Goal: Task Accomplishment & Management: Use online tool/utility

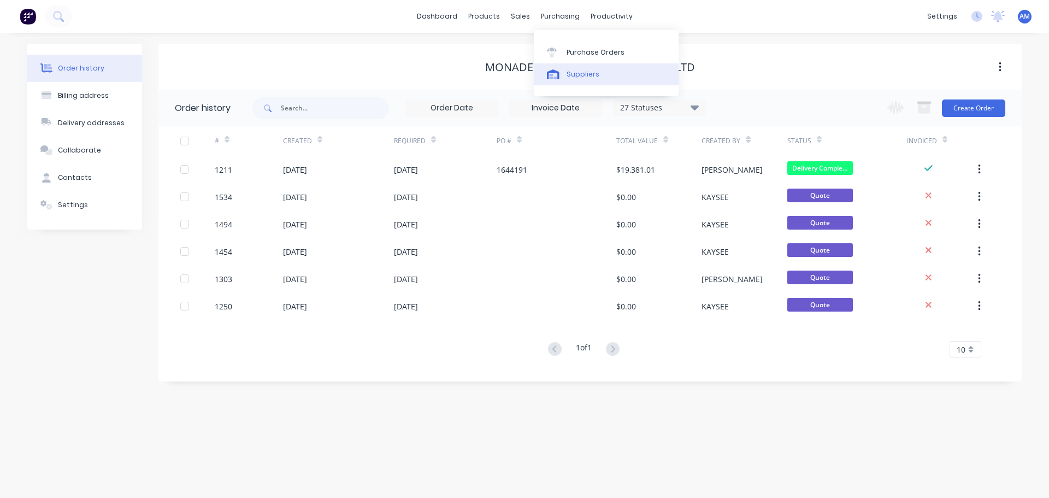
click at [593, 69] on div "Suppliers" at bounding box center [582, 74] width 33 height 10
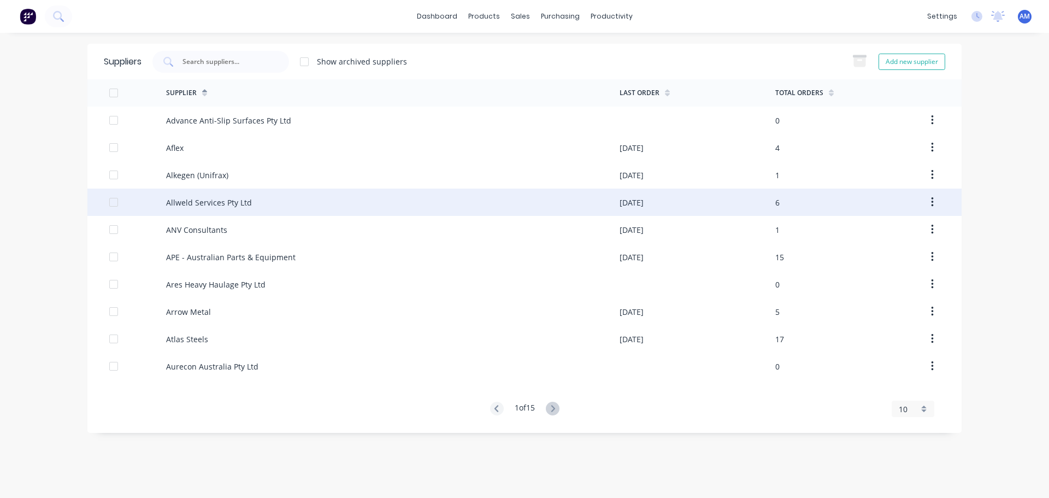
click at [240, 200] on div "Allweld Services Pty Ltd" at bounding box center [209, 202] width 86 height 11
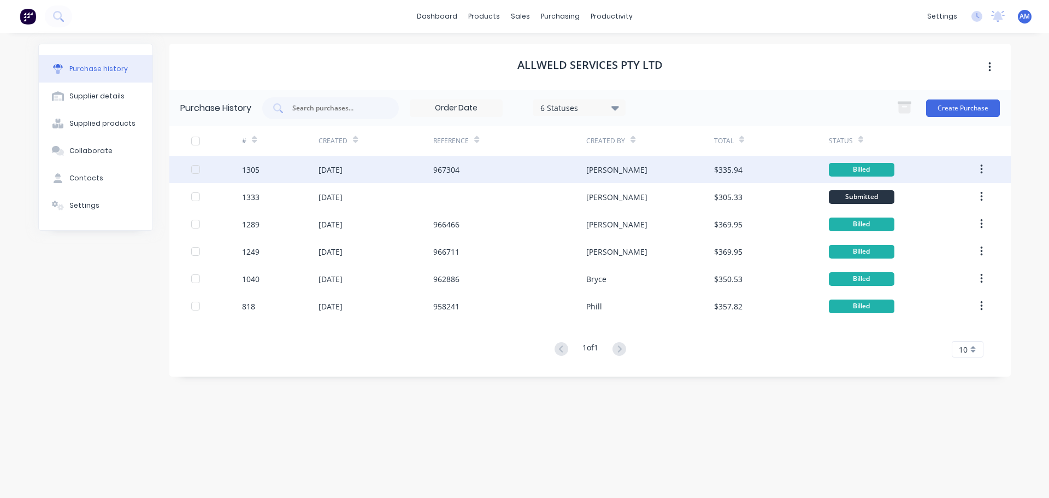
click at [455, 169] on div "967304" at bounding box center [446, 169] width 26 height 11
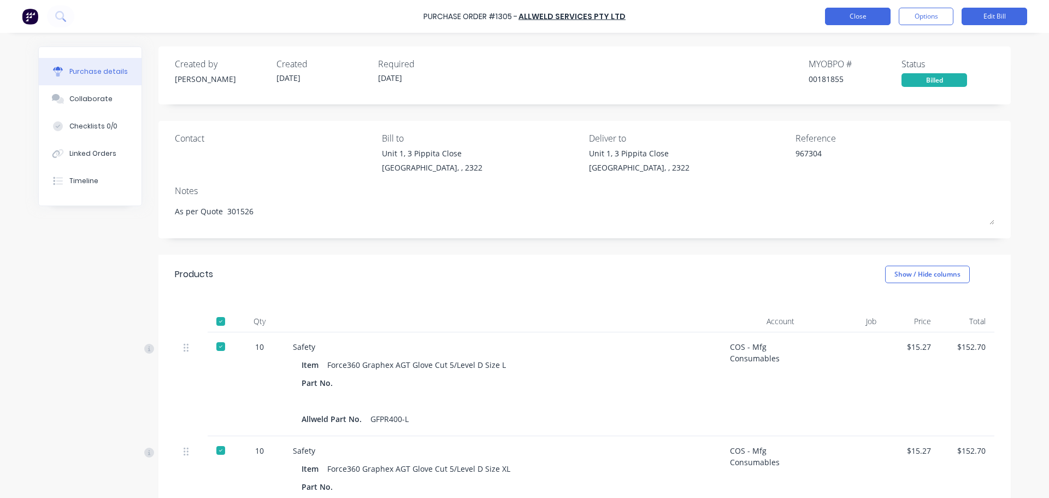
click at [854, 18] on button "Close" at bounding box center [858, 16] width 66 height 17
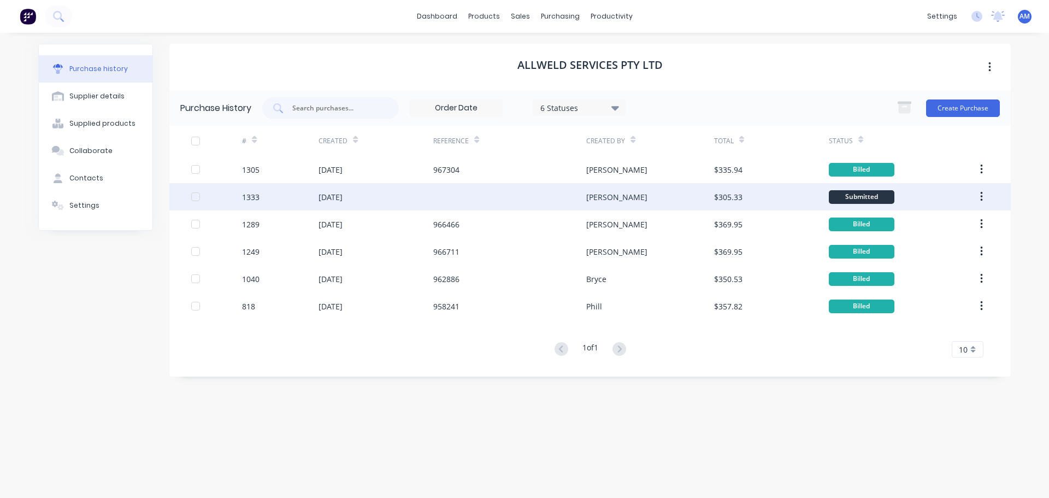
click at [342, 198] on div "[DATE]" at bounding box center [330, 196] width 24 height 11
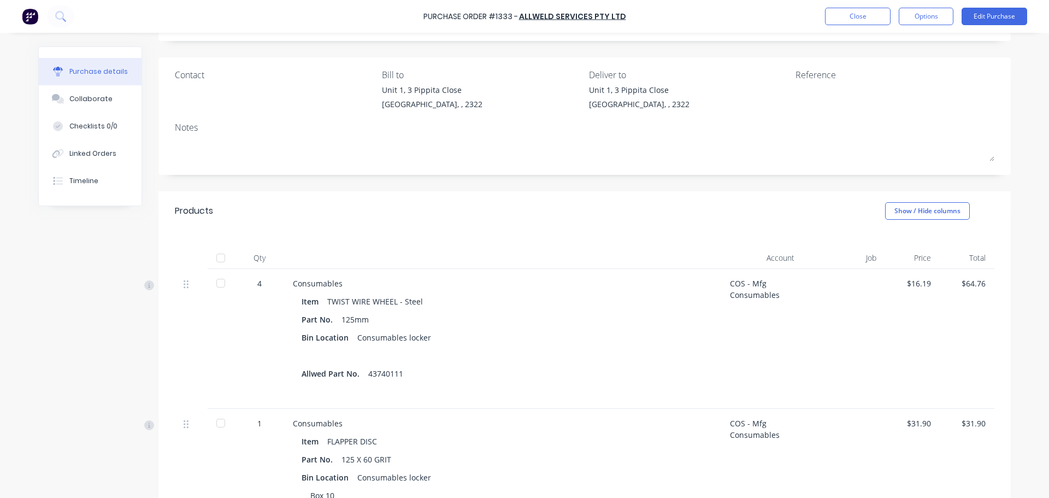
scroll to position [55, 0]
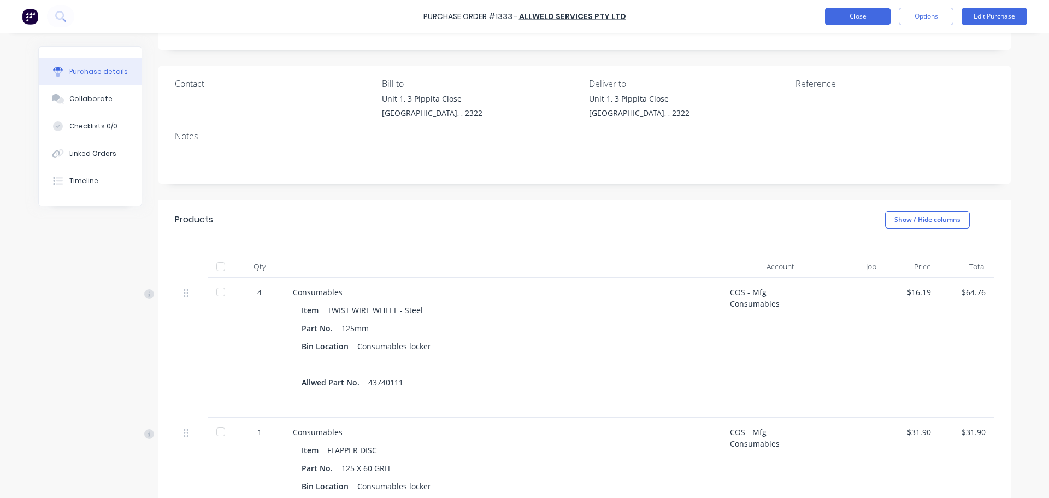
click at [849, 21] on button "Close" at bounding box center [858, 16] width 66 height 17
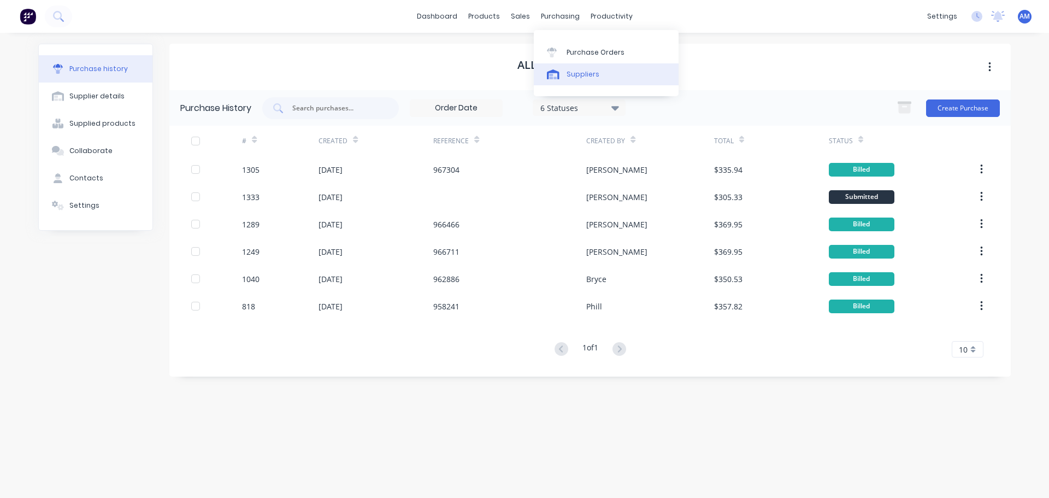
click at [579, 79] on div "Suppliers" at bounding box center [582, 74] width 33 height 10
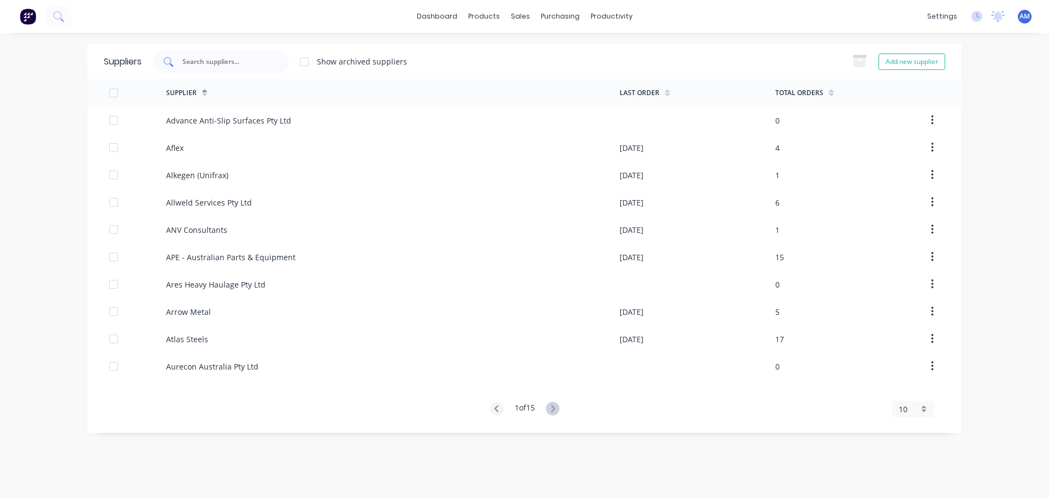
click at [250, 59] on input "text" at bounding box center [226, 61] width 91 height 11
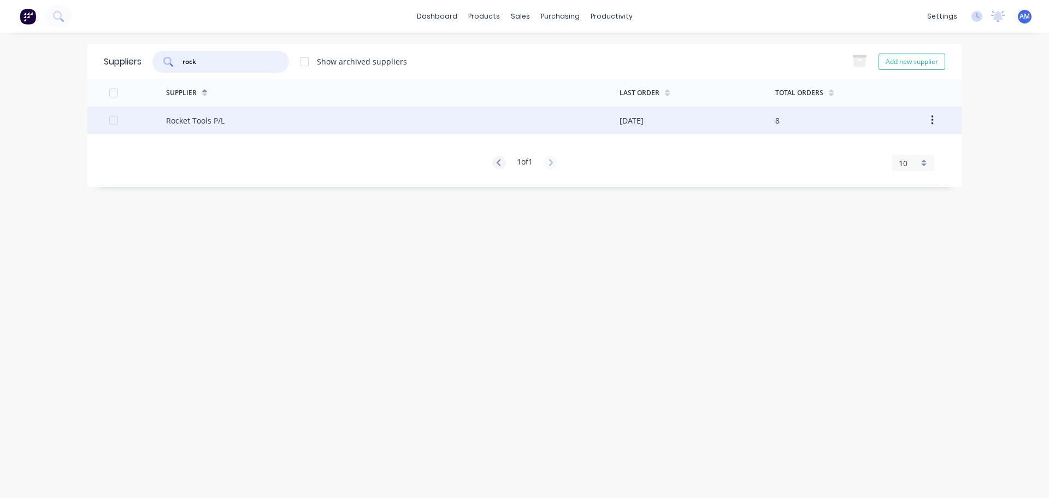
type input "rock"
click at [237, 120] on div "Rocket Tools P/L" at bounding box center [392, 120] width 453 height 27
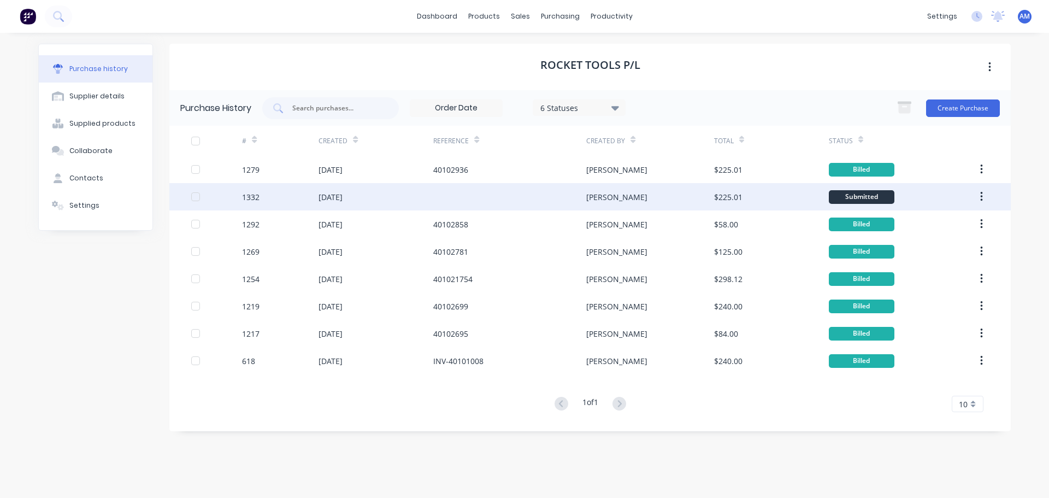
click at [342, 197] on div "[DATE]" at bounding box center [330, 196] width 24 height 11
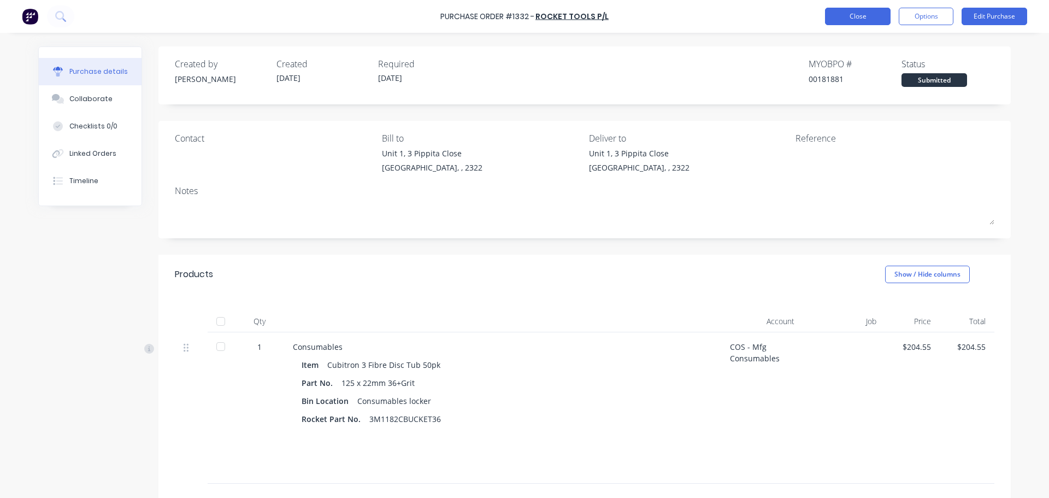
click at [850, 15] on button "Close" at bounding box center [858, 16] width 66 height 17
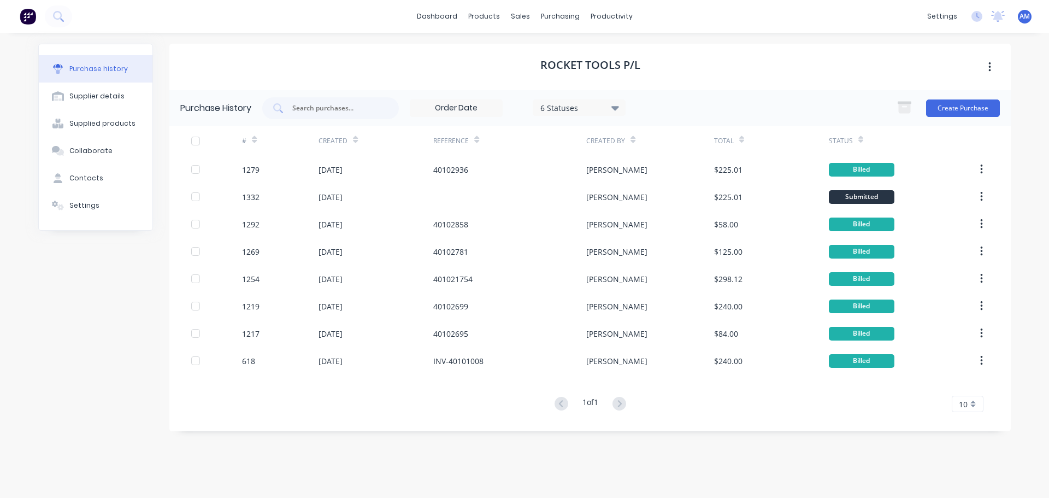
click at [794, 63] on div "Rocket Tools P/L" at bounding box center [589, 67] width 841 height 46
click at [586, 71] on div "Suppliers" at bounding box center [582, 74] width 33 height 10
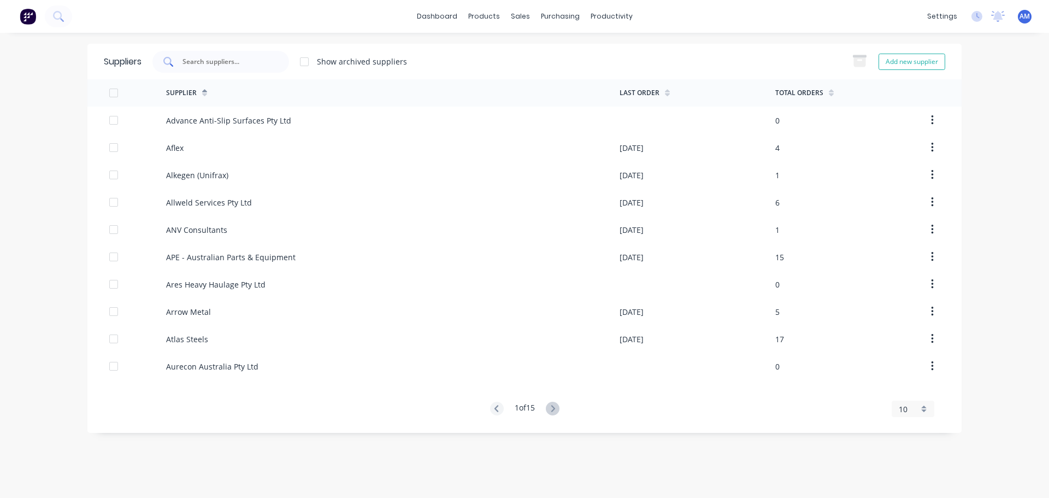
click at [253, 64] on input "text" at bounding box center [226, 61] width 91 height 11
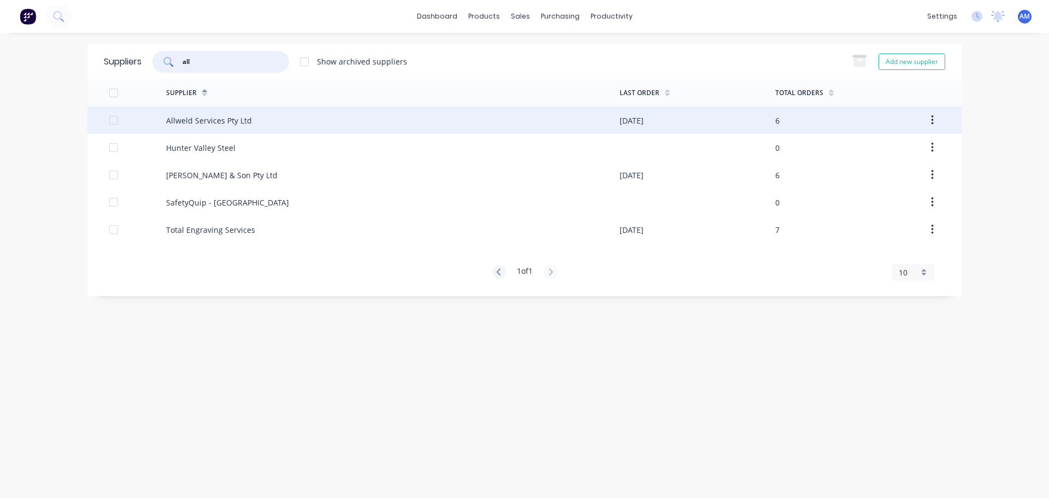
type input "all"
click at [220, 119] on div "Allweld Services Pty Ltd" at bounding box center [209, 120] width 86 height 11
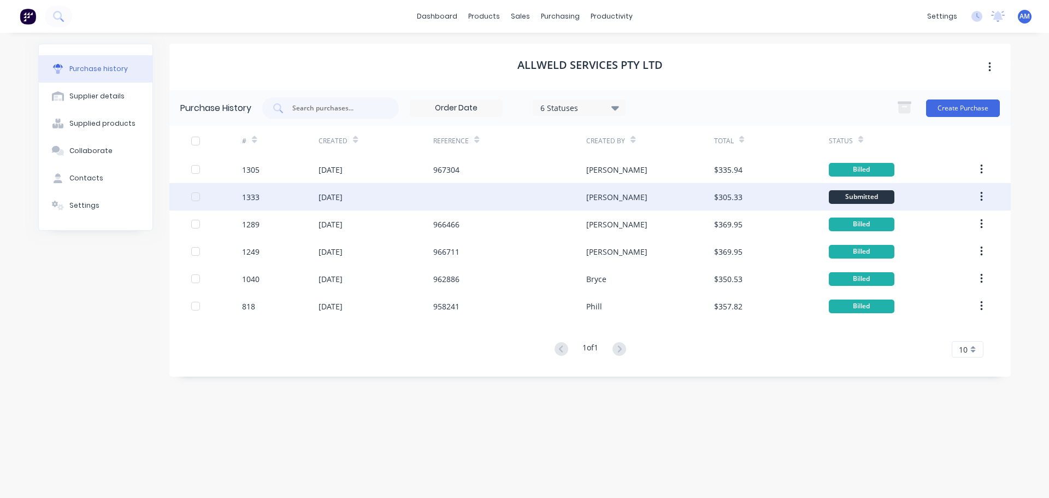
click at [731, 199] on div "$305.33" at bounding box center [728, 196] width 28 height 11
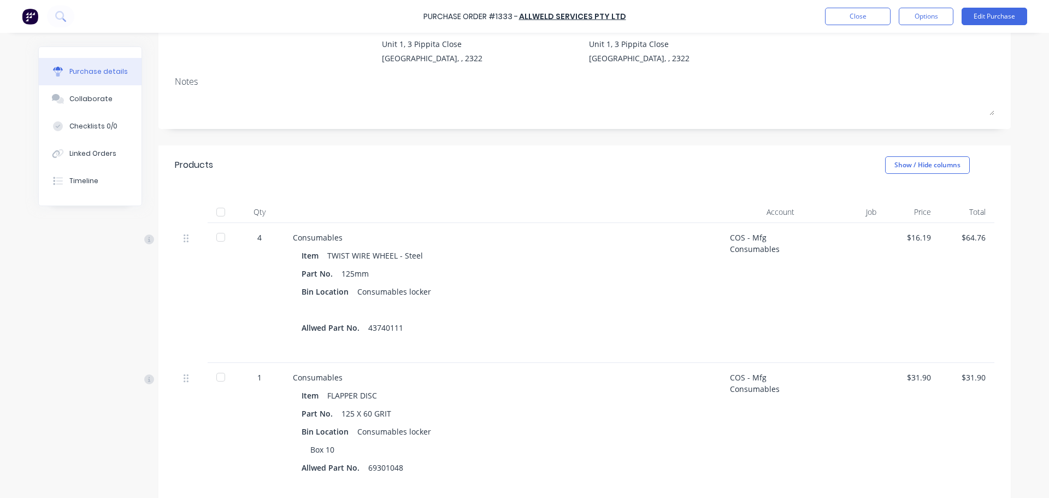
scroll to position [164, 0]
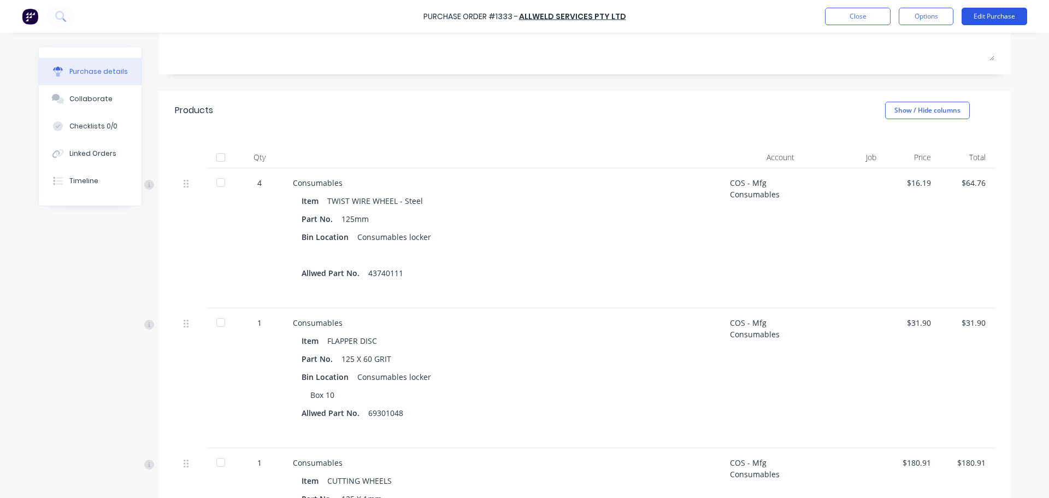
click at [1003, 19] on button "Edit Purchase" at bounding box center [994, 16] width 66 height 17
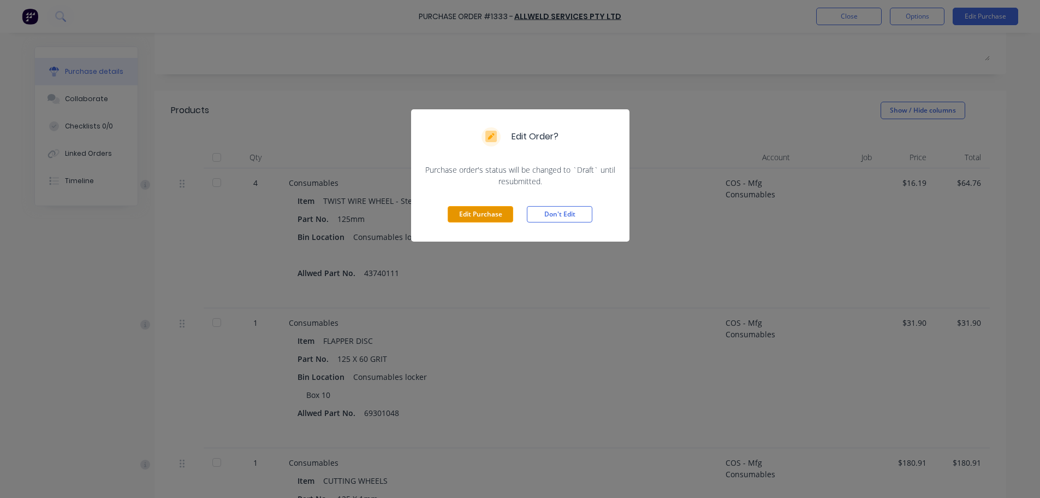
click at [489, 213] on button "Edit Purchase" at bounding box center [481, 214] width 66 height 16
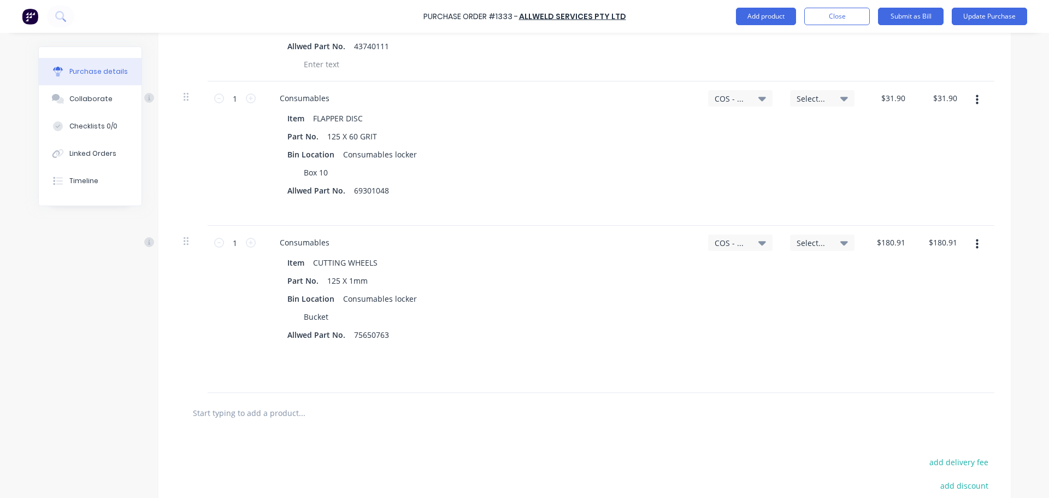
scroll to position [437, 0]
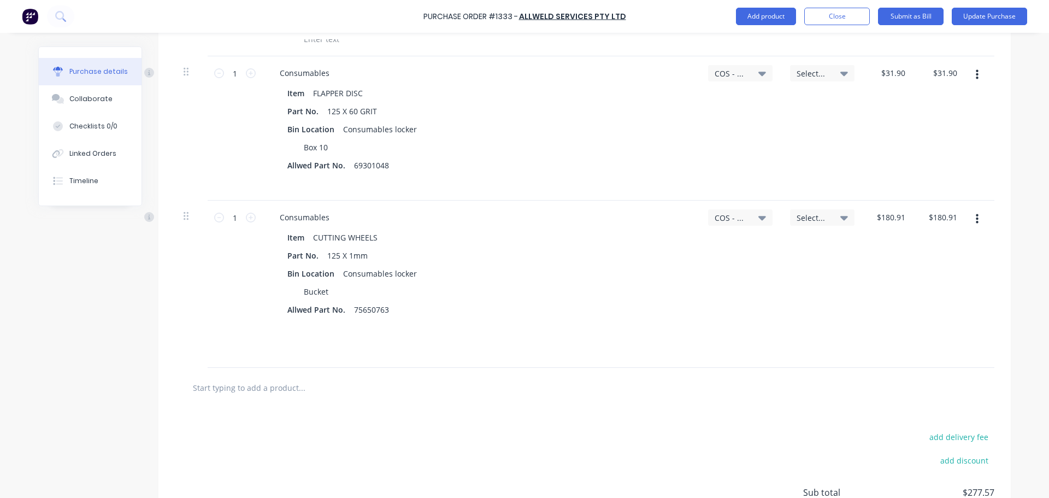
click at [259, 393] on input "text" at bounding box center [301, 387] width 218 height 22
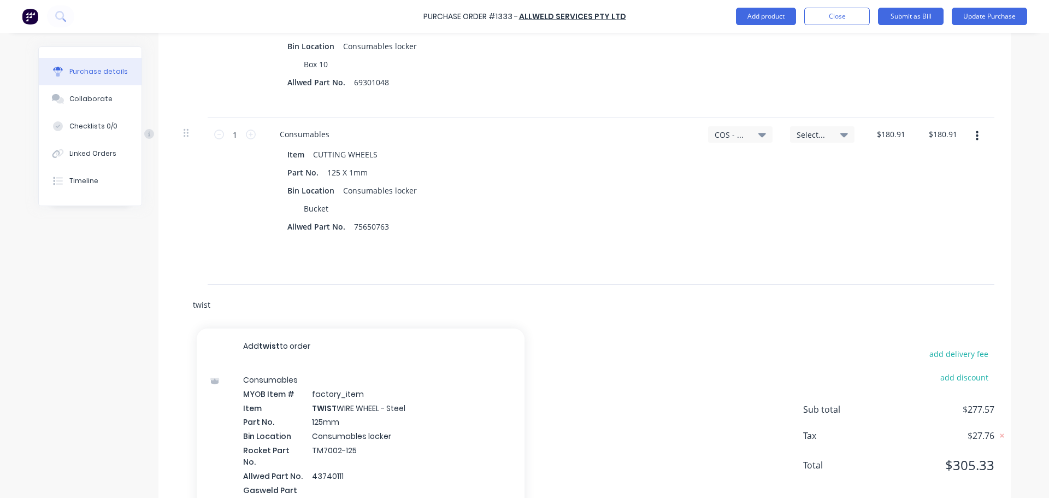
scroll to position [551, 0]
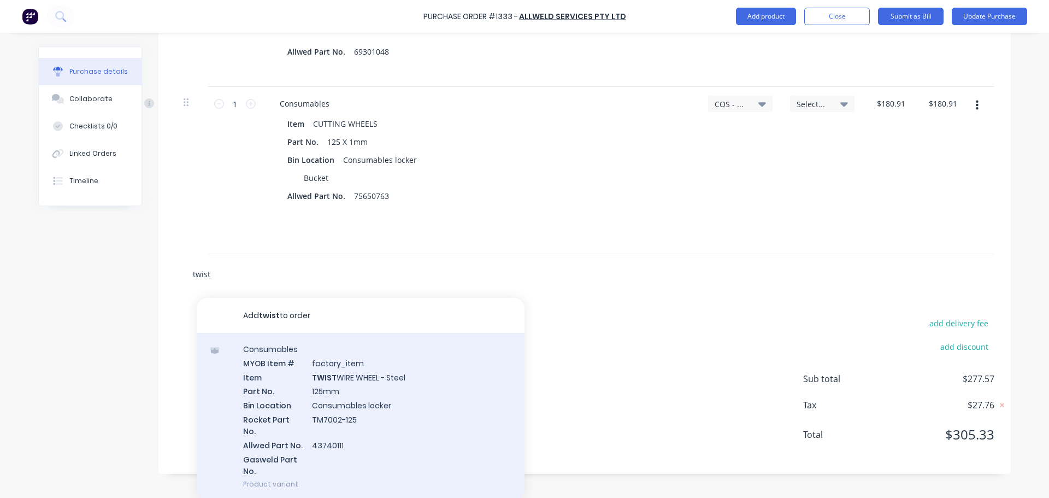
type input "twist"
click at [363, 378] on div "Consumables MYOB Item # factory_item Item TWIST WIRE WHEEL - Steel Part No. 125…" at bounding box center [361, 416] width 328 height 167
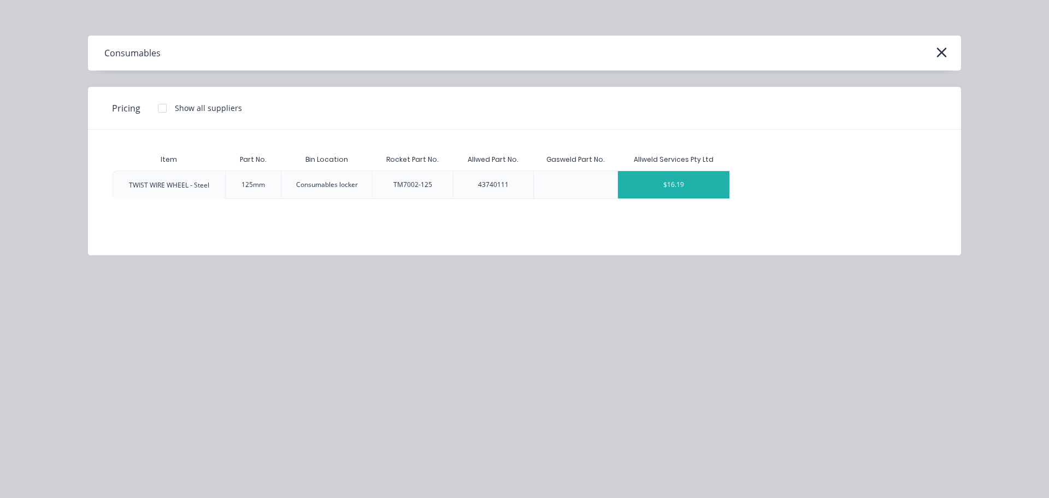
click at [695, 182] on div "$16.19" at bounding box center [673, 184] width 111 height 27
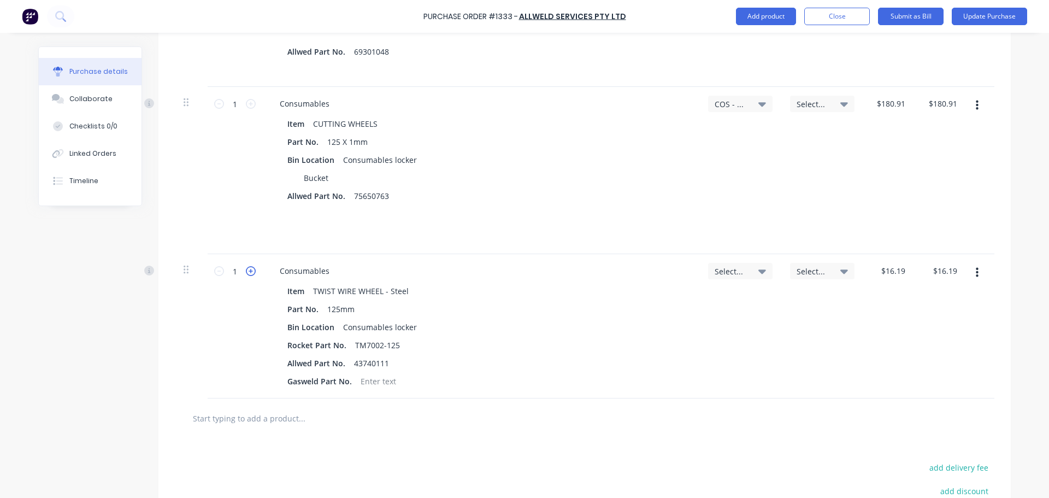
click at [246, 270] on icon at bounding box center [251, 271] width 10 height 10
type input "2"
type input "$32.38"
click at [246, 270] on icon at bounding box center [251, 271] width 10 height 10
type input "3"
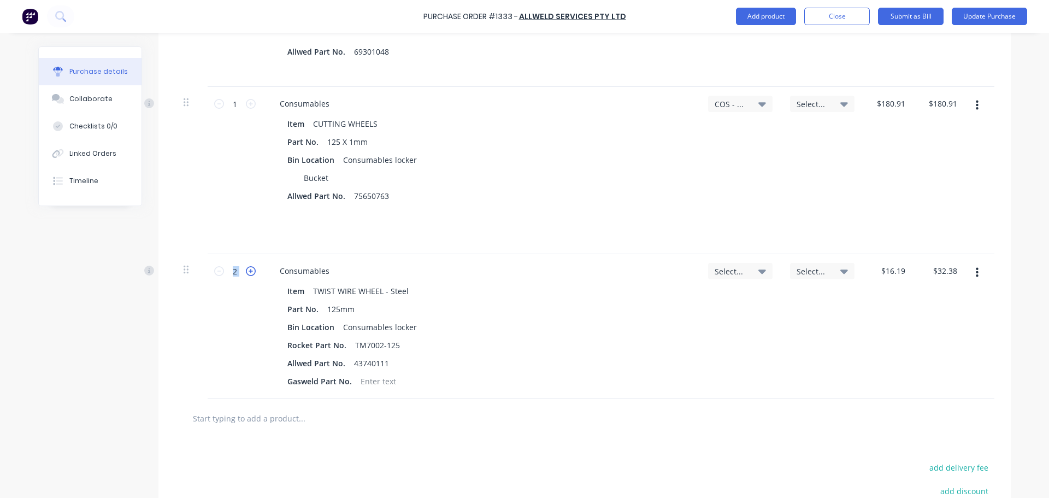
type input "$48.57"
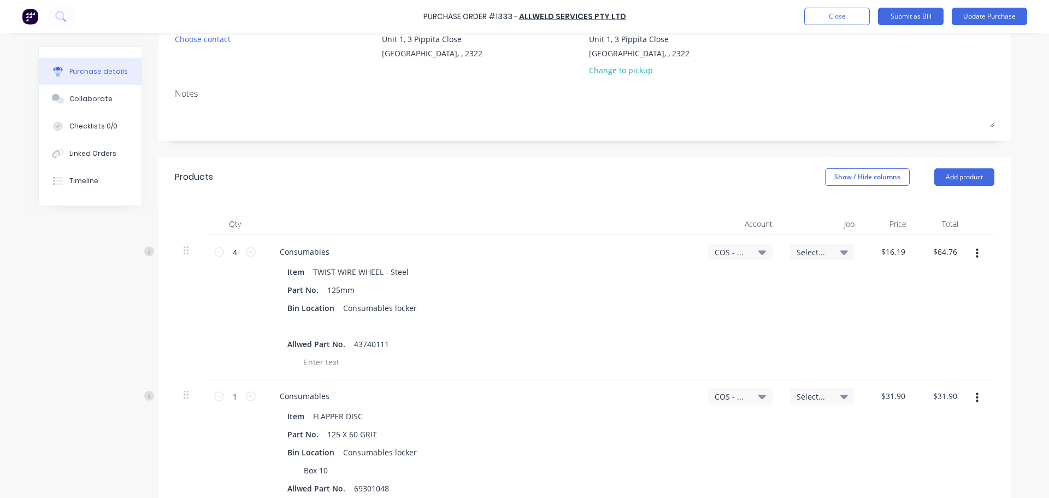
scroll to position [114, 0]
click at [217, 254] on icon at bounding box center [219, 252] width 10 height 10
type input "3"
type input "$48.57"
click at [217, 254] on icon at bounding box center [219, 252] width 10 height 10
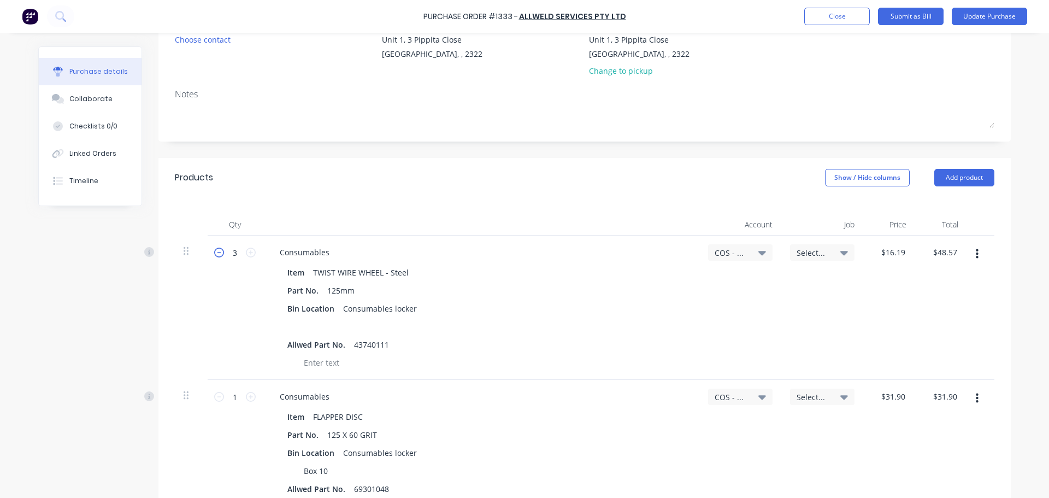
type input "2"
type input "$32.38"
click at [217, 254] on icon at bounding box center [219, 252] width 10 height 10
type input "1"
type input "$16.19"
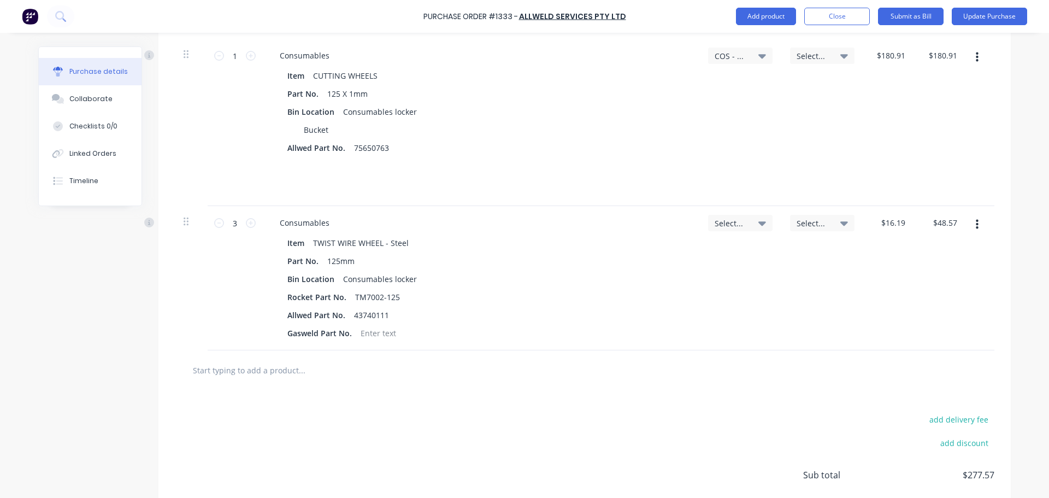
scroll to position [605, 0]
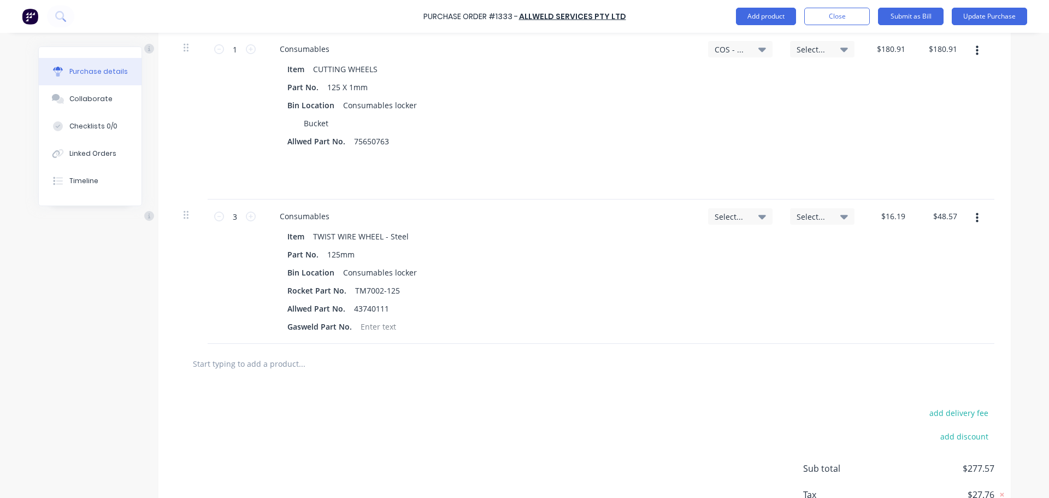
click at [758, 217] on icon at bounding box center [762, 217] width 8 height 4
click at [679, 254] on input at bounding box center [704, 249] width 112 height 22
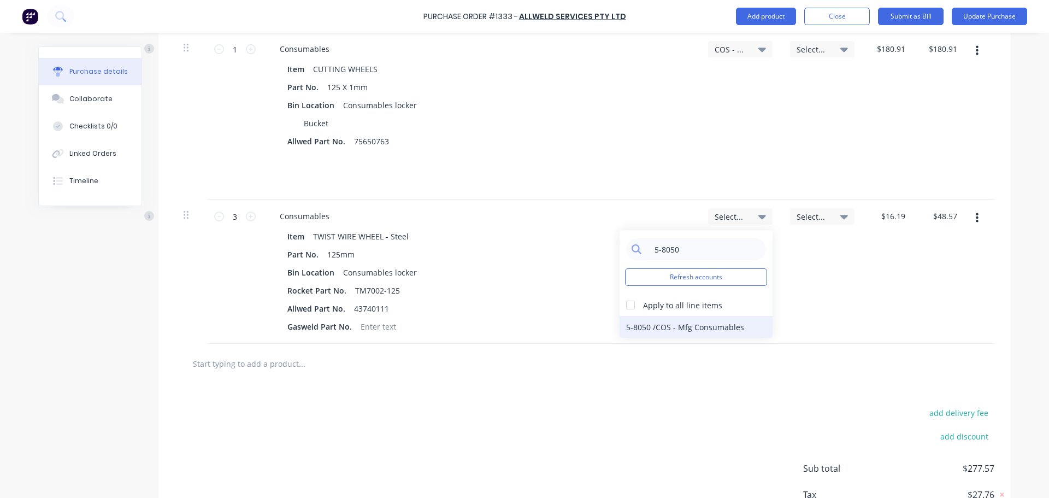
type input "5-8050"
click at [676, 320] on div "5-8050 / COS - Mfg Consumables" at bounding box center [695, 327] width 153 height 22
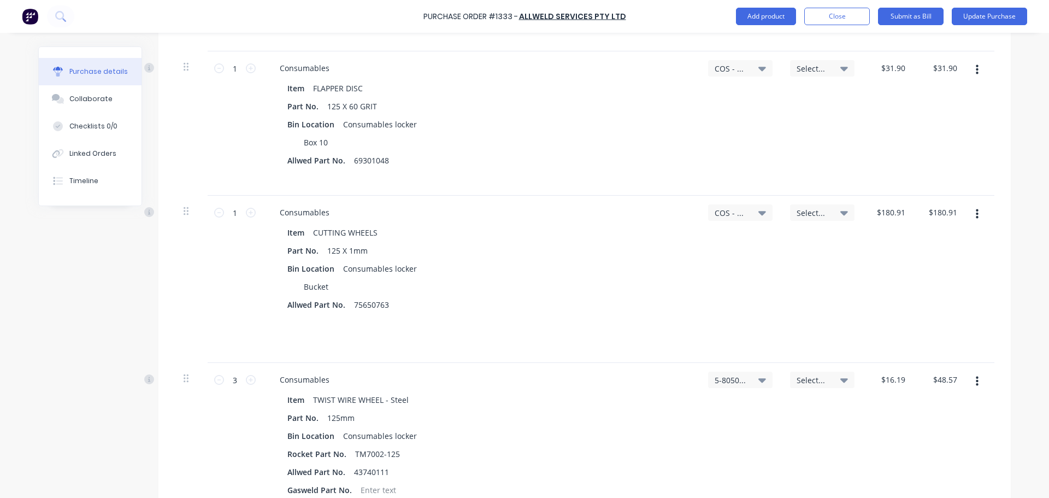
scroll to position [441, 0]
click at [991, 19] on button "Update Purchase" at bounding box center [988, 16] width 75 height 17
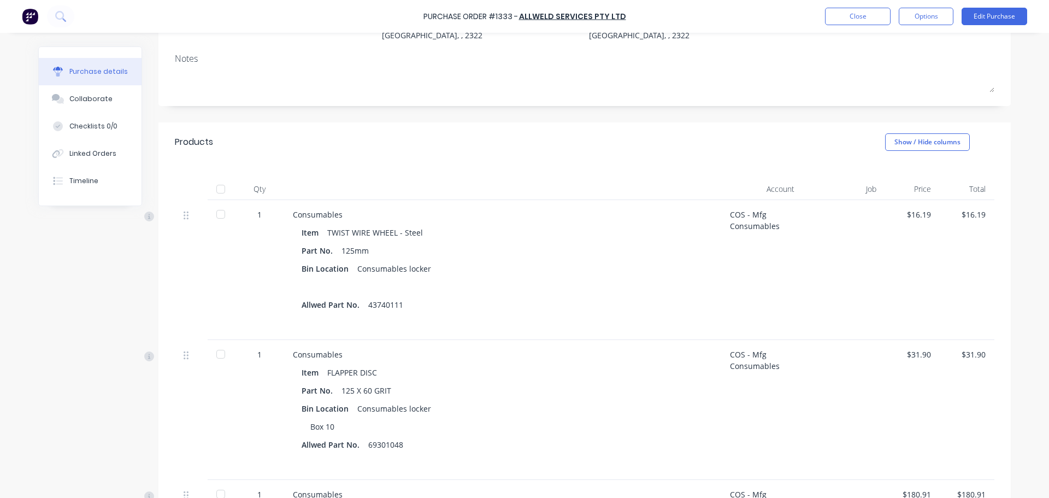
scroll to position [164, 0]
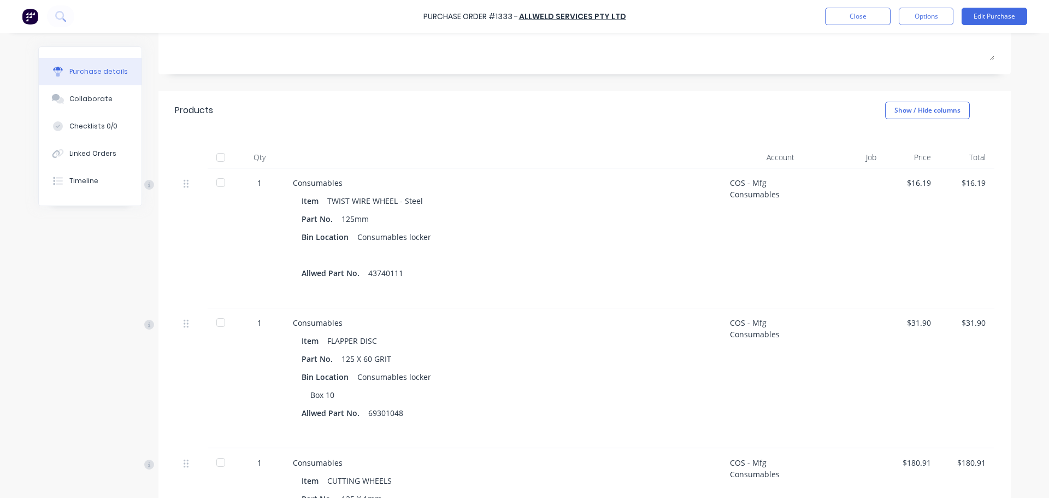
click at [215, 326] on div at bounding box center [221, 322] width 22 height 22
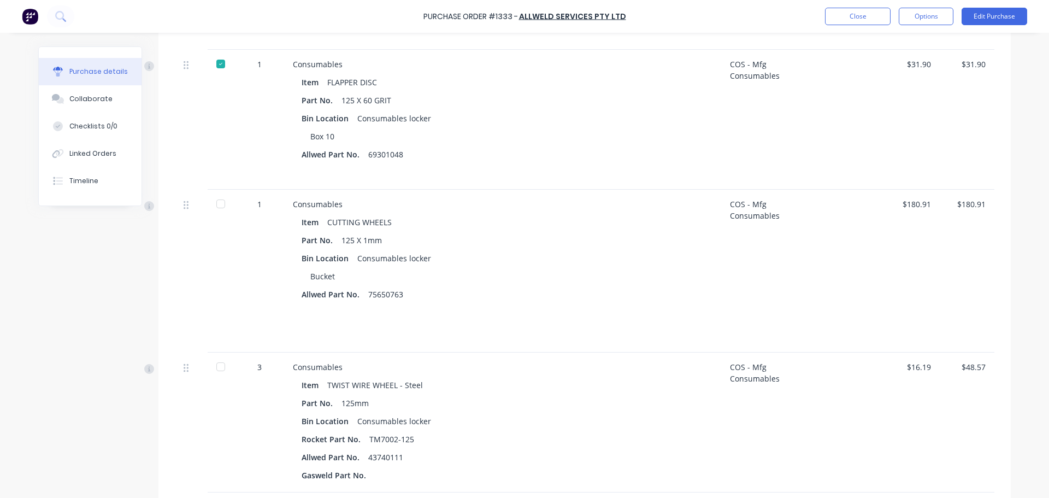
scroll to position [492, 0]
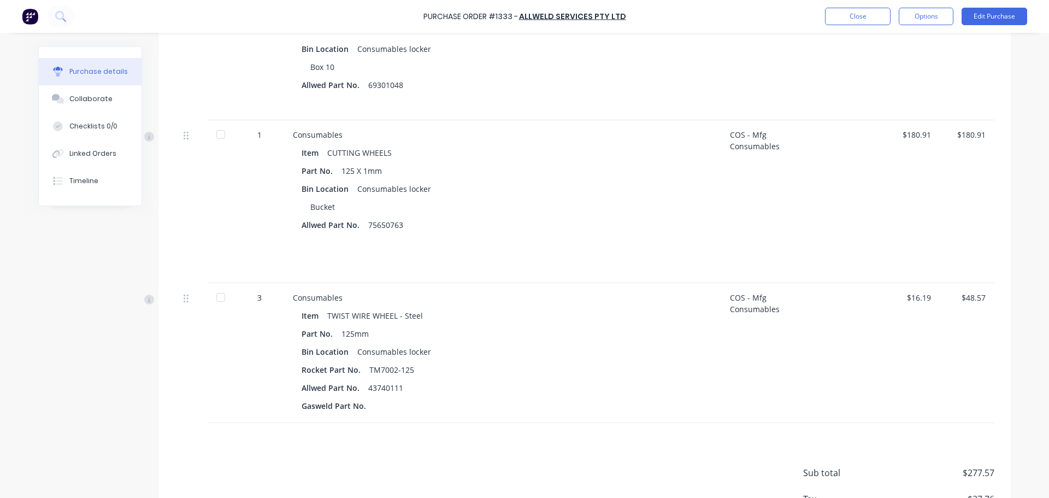
click at [220, 297] on div at bounding box center [221, 297] width 22 height 22
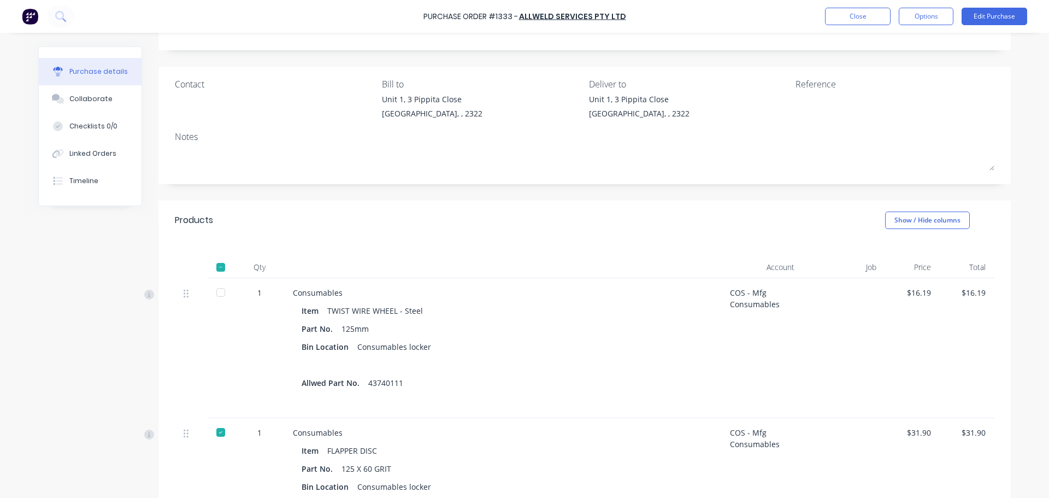
scroll to position [0, 0]
